Goal: Information Seeking & Learning: Learn about a topic

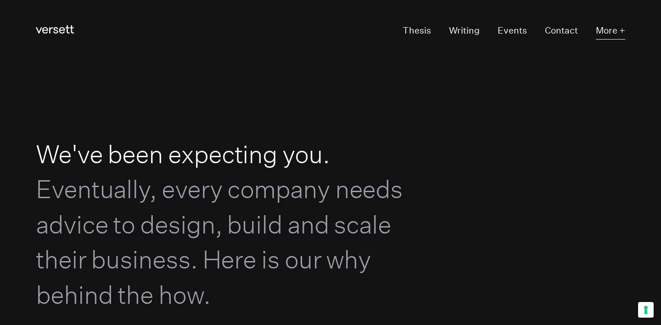
click at [609, 27] on button "More +" at bounding box center [610, 30] width 29 height 17
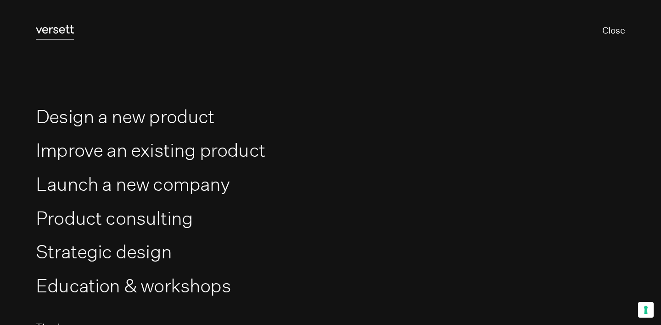
click at [64, 34] on link "Versett" at bounding box center [55, 30] width 38 height 17
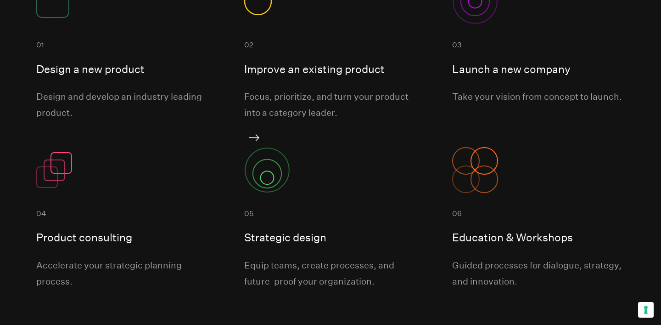
scroll to position [795, 0]
click at [528, 44] on div "Launch a new company" at bounding box center [538, 56] width 172 height 41
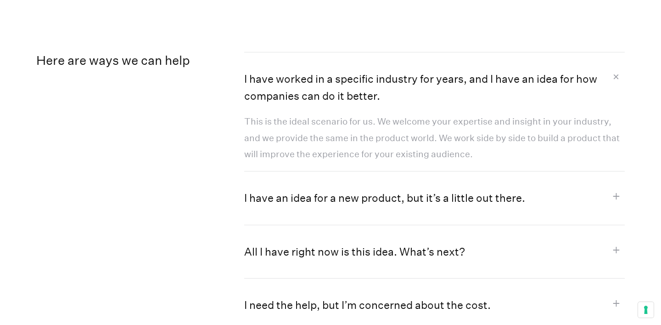
click at [436, 85] on button "I have worked in a specific industry for years, and I have an idea for how comp…" at bounding box center [434, 82] width 381 height 61
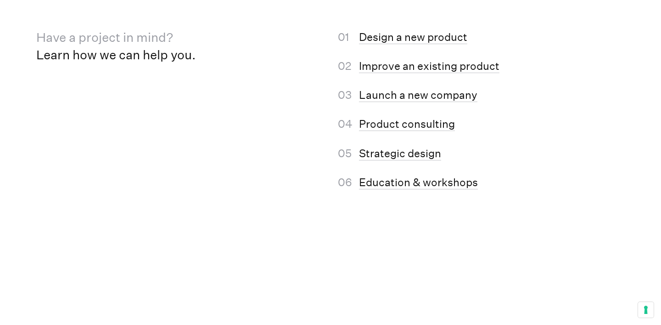
scroll to position [5904, 0]
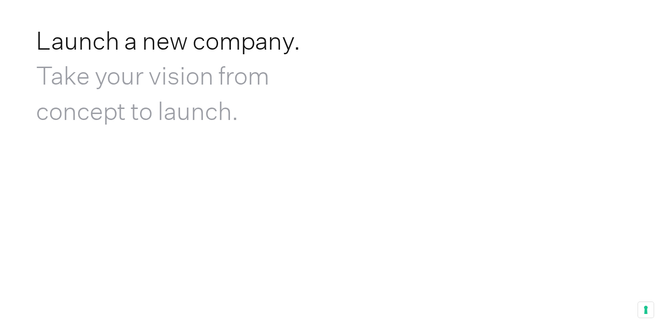
scroll to position [0, 0]
